Goal: Information Seeking & Learning: Learn about a topic

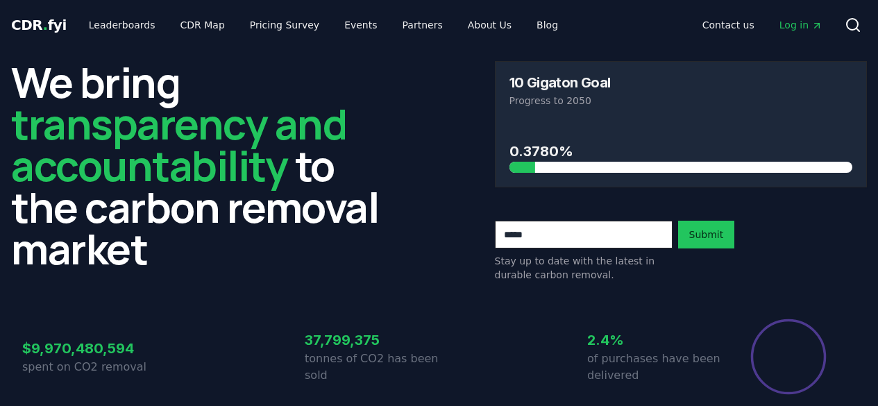
scroll to position [69, 0]
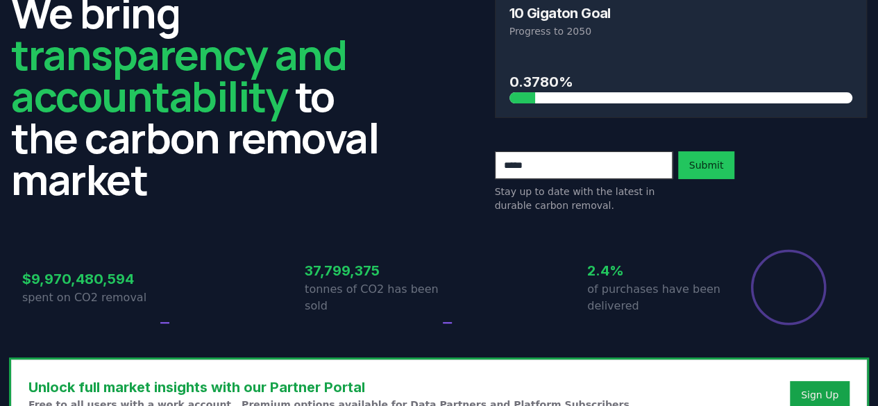
click at [416, 275] on h3 "37,799,375" at bounding box center [372, 270] width 135 height 21
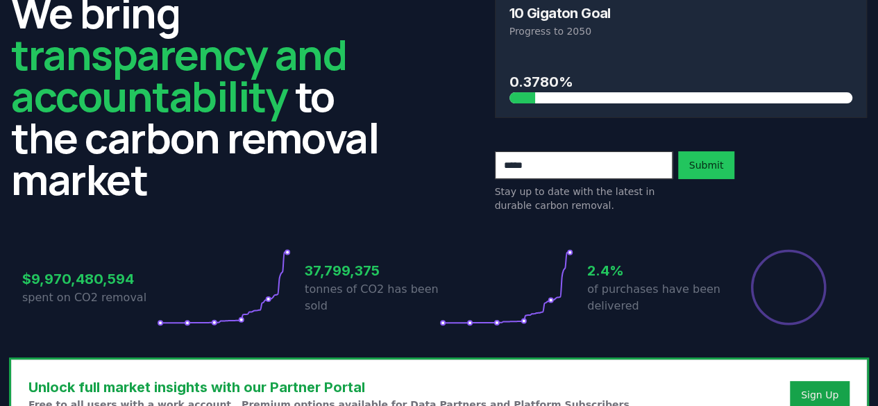
click at [361, 206] on div "We bring transparency and accountability to the carbon removal market" at bounding box center [197, 102] width 373 height 221
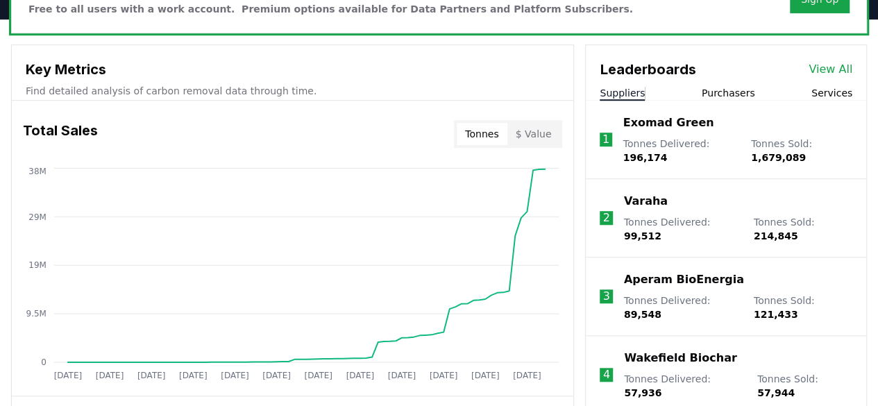
scroll to position [416, 0]
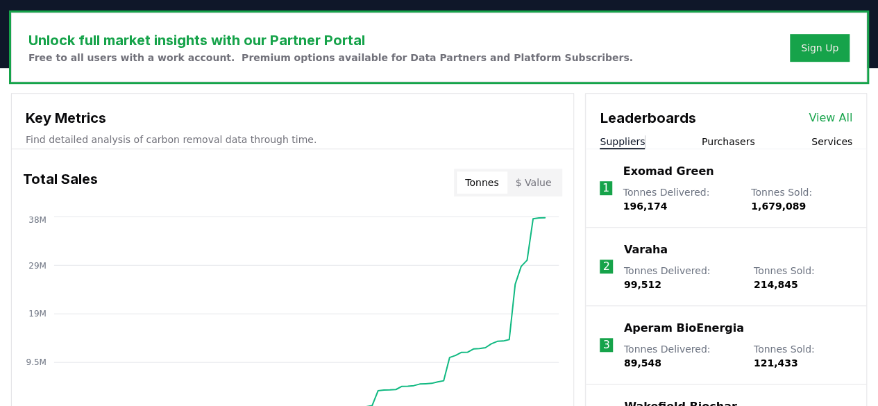
click at [828, 116] on link "View All" at bounding box center [830, 118] width 44 height 17
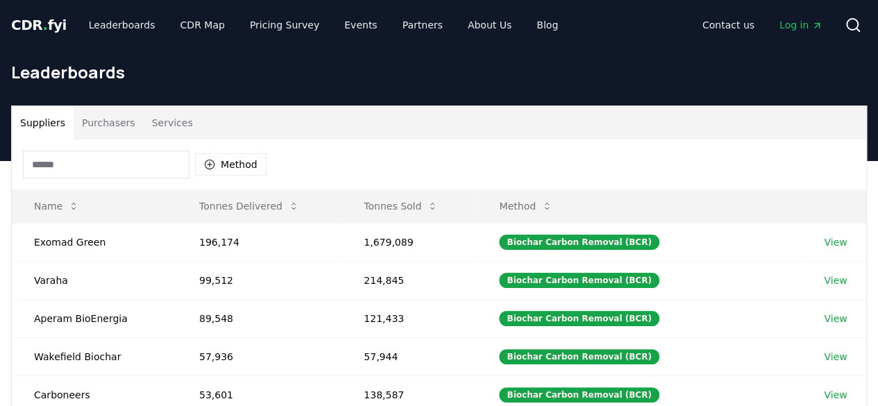
click at [109, 124] on button "Purchasers" at bounding box center [109, 122] width 70 height 33
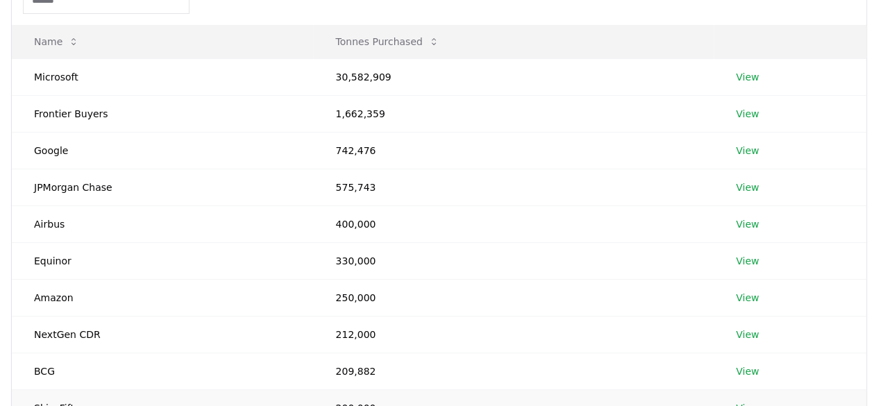
scroll to position [278, 0]
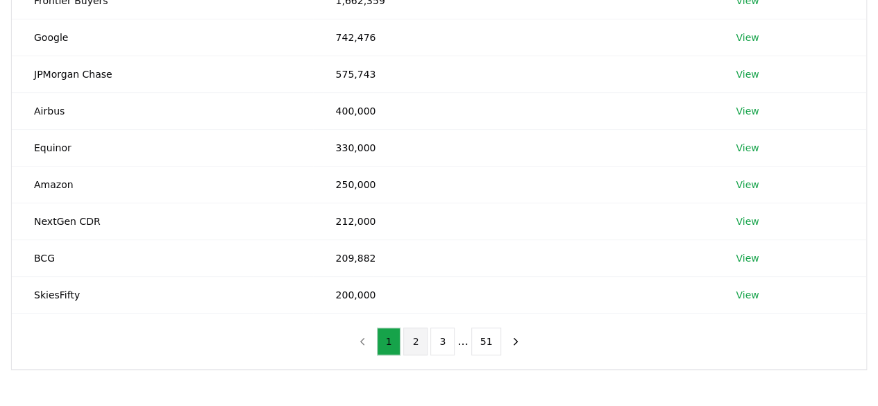
click at [418, 343] on button "2" at bounding box center [415, 341] width 24 height 28
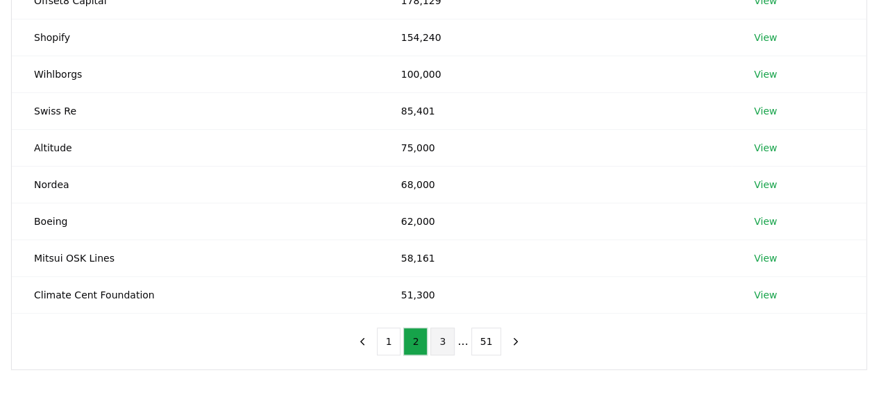
click at [447, 346] on button "3" at bounding box center [442, 341] width 24 height 28
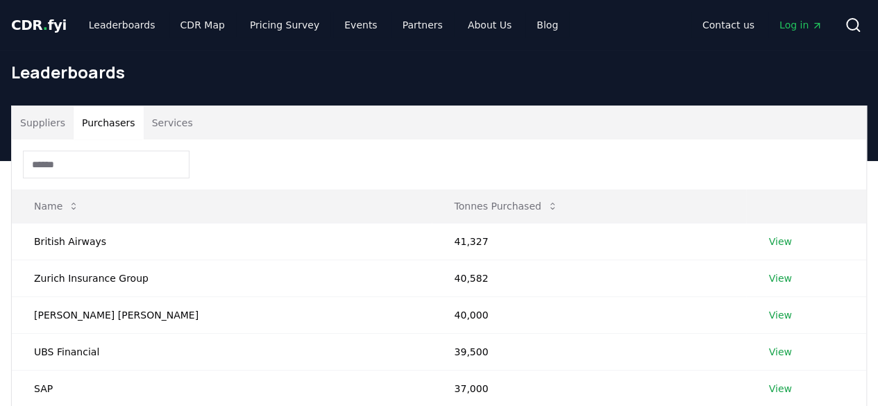
scroll to position [486, 0]
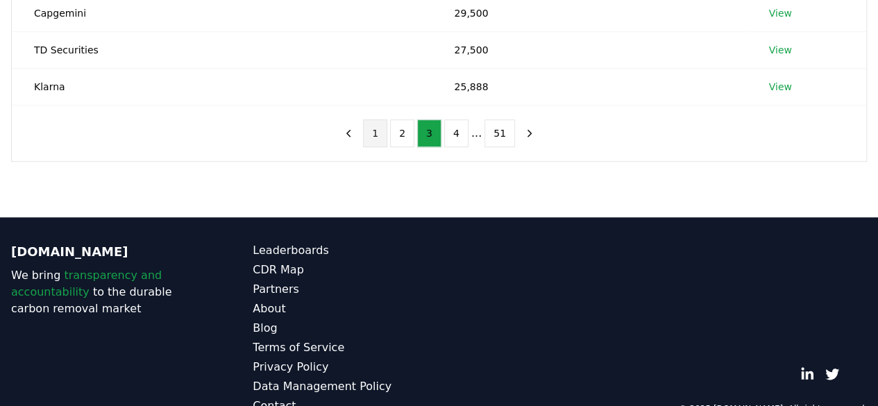
click at [382, 140] on button "1" at bounding box center [375, 133] width 24 height 28
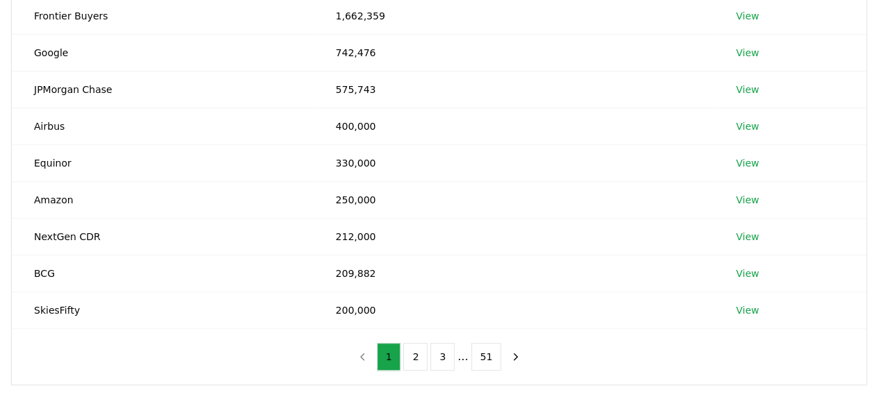
scroll to position [139, 0]
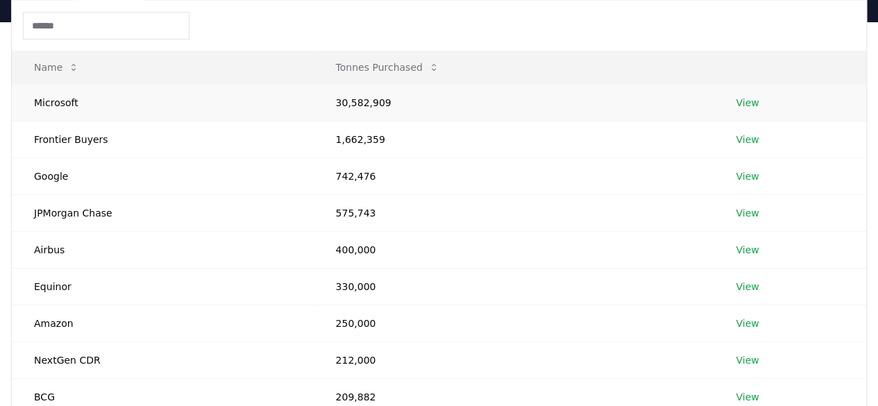
click at [175, 103] on td "Microsoft" at bounding box center [162, 102] width 301 height 37
click at [756, 102] on link "View" at bounding box center [746, 103] width 23 height 14
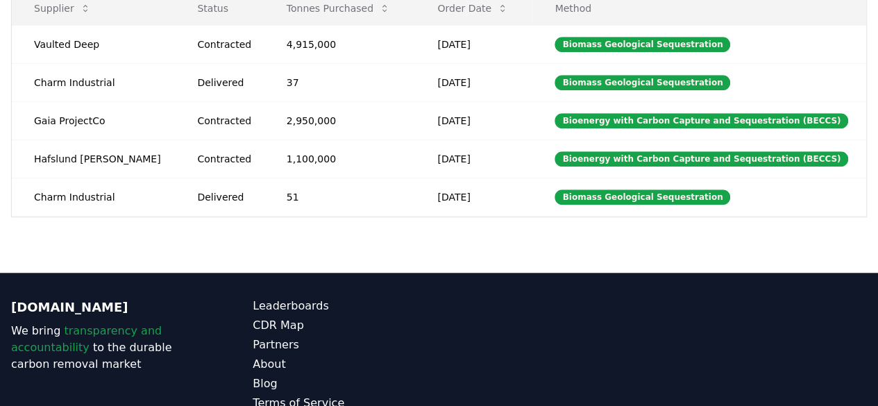
scroll to position [347, 0]
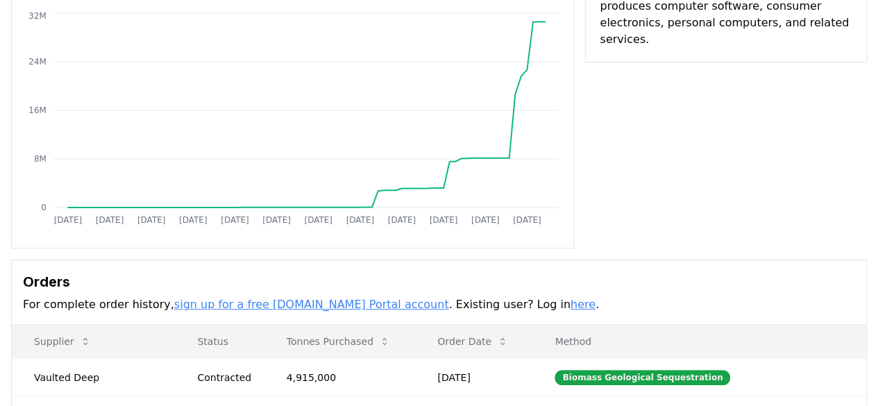
scroll to position [14, 0]
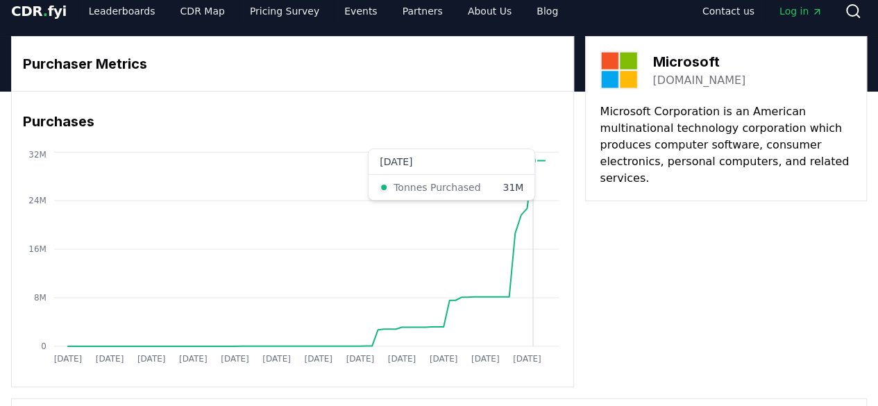
click at [533, 179] on icon "Jan 2019 Aug 2019 Mar 2020 Oct 2020 May 2021 Dec 2021 Jul 2022 Feb 2023 Sep 202…" at bounding box center [287, 259] width 550 height 222
click at [523, 255] on icon "Jan 2019 Aug 2019 Mar 2020 Oct 2020 May 2021 Dec 2021 Jul 2022 Feb 2023 Sep 202…" at bounding box center [287, 259] width 550 height 222
click at [517, 309] on icon "Jan 2019 Aug 2019 Mar 2020 Oct 2020 May 2021 Dec 2021 Jul 2022 Feb 2023 Sep 202…" at bounding box center [287, 259] width 550 height 222
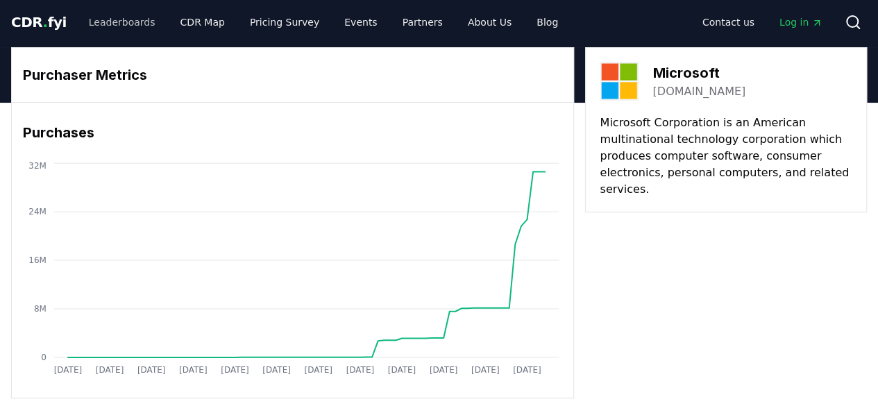
scroll to position [0, 0]
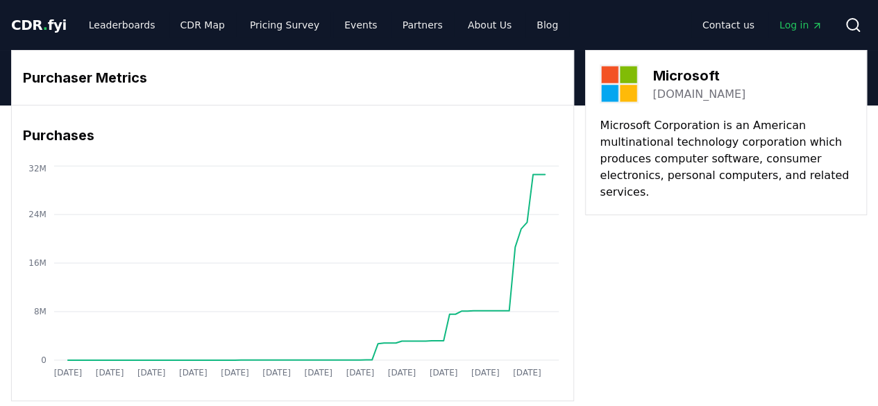
click at [46, 17] on span "CDR . fyi" at bounding box center [39, 25] width 56 height 17
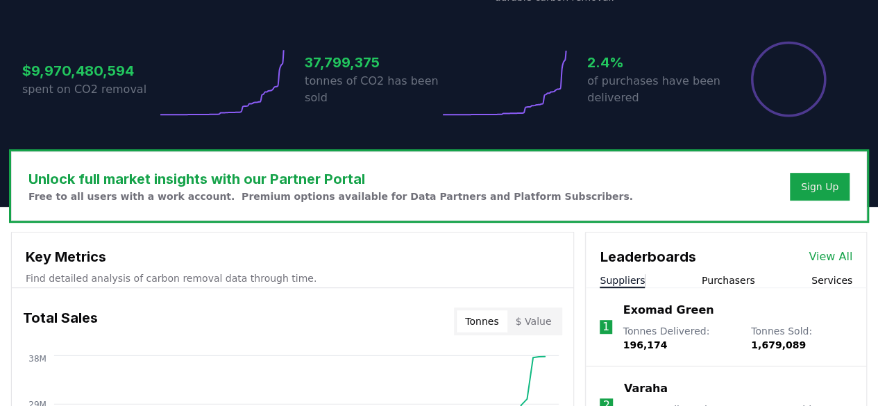
click at [82, 80] on h3 "$9,970,480,594" at bounding box center [89, 70] width 135 height 21
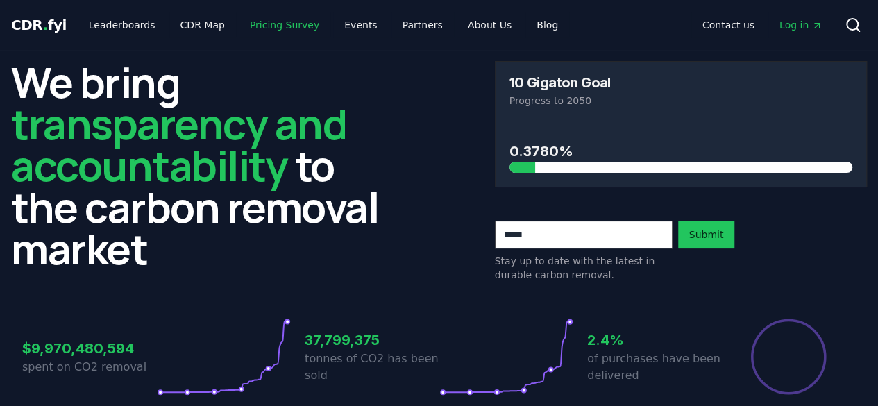
click at [286, 26] on link "Pricing Survey" at bounding box center [285, 24] width 92 height 25
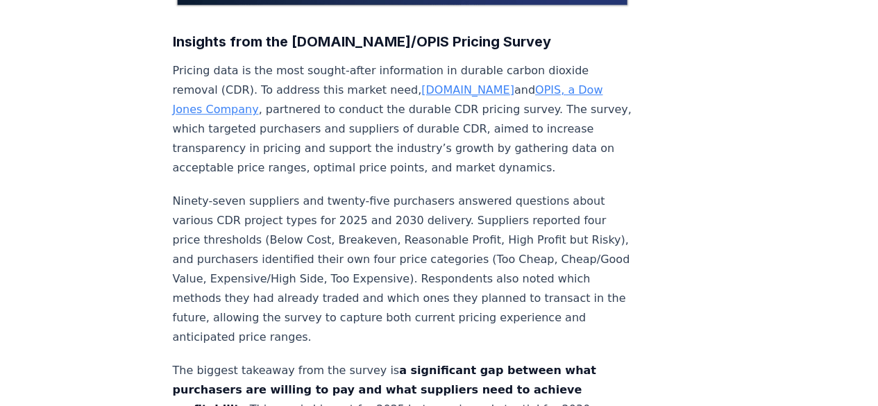
scroll to position [971, 0]
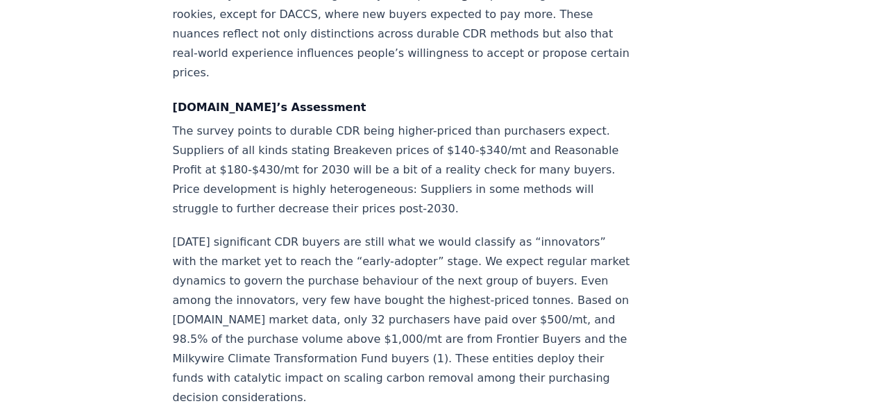
scroll to position [1943, 0]
